Goal: Task Accomplishment & Management: Complete application form

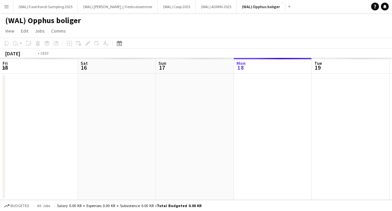
scroll to position [0, 224]
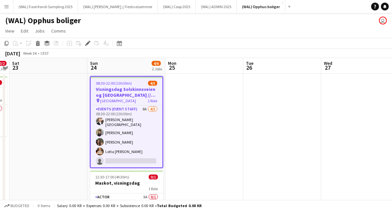
click at [149, 37] on app-page-menu "View Day view expanded Day view collapsed Month view Date picker Jump to [DATE]…" at bounding box center [196, 31] width 392 height 12
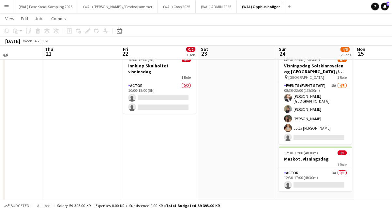
scroll to position [0, 0]
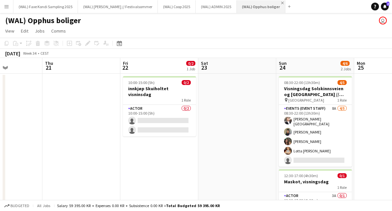
click at [281, 3] on app-icon "Close" at bounding box center [282, 3] width 3 height 3
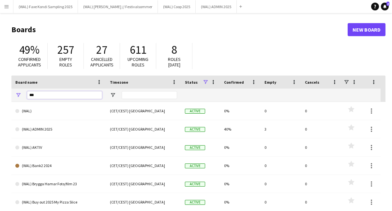
click at [73, 96] on input "***" at bounding box center [64, 95] width 75 height 8
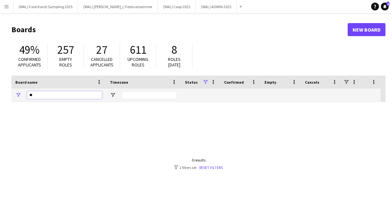
type input "*"
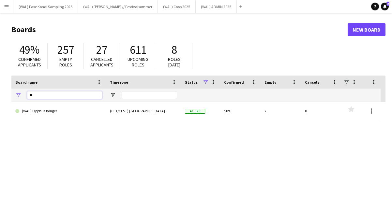
type input "*"
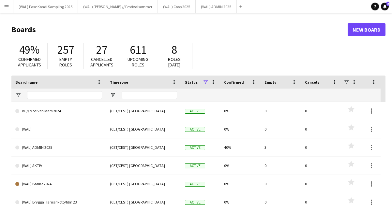
click at [257, 42] on div "49% Confirmed applicants 257 Empty roles 27 Cancelled applicants 611 Upcoming r…" at bounding box center [198, 58] width 374 height 36
click at [6, 8] on app-icon "Menu" at bounding box center [6, 6] width 5 height 5
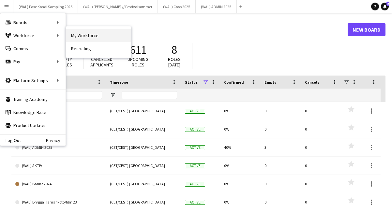
click at [77, 35] on link "My Workforce" at bounding box center [98, 35] width 65 height 13
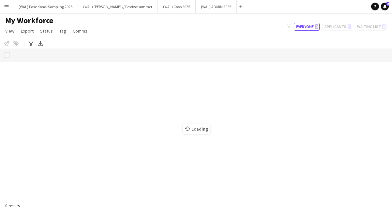
click at [7, 11] on button "Menu" at bounding box center [6, 6] width 13 height 13
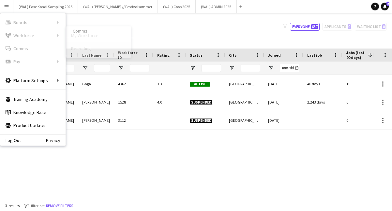
click at [70, 47] on link "Recruiting" at bounding box center [98, 48] width 65 height 13
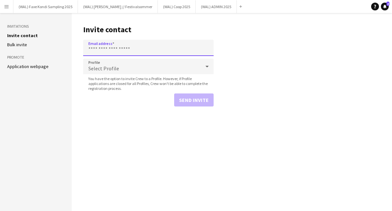
click at [121, 52] on input "Email address" at bounding box center [148, 48] width 130 height 16
type input "**********"
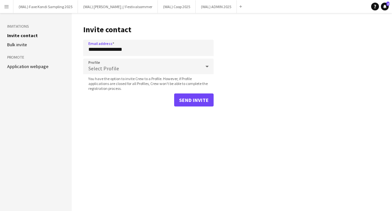
click at [123, 69] on div "Select Profile" at bounding box center [141, 67] width 117 height 16
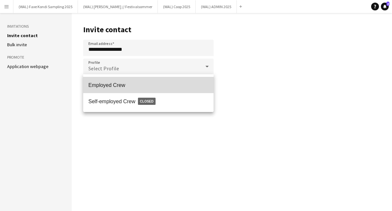
click at [126, 85] on span "Employed Crew" at bounding box center [148, 85] width 120 height 6
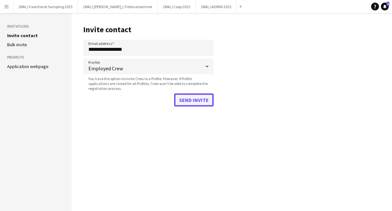
click at [188, 100] on button "Send invite" at bounding box center [193, 100] width 39 height 13
